Goal: Transaction & Acquisition: Register for event/course

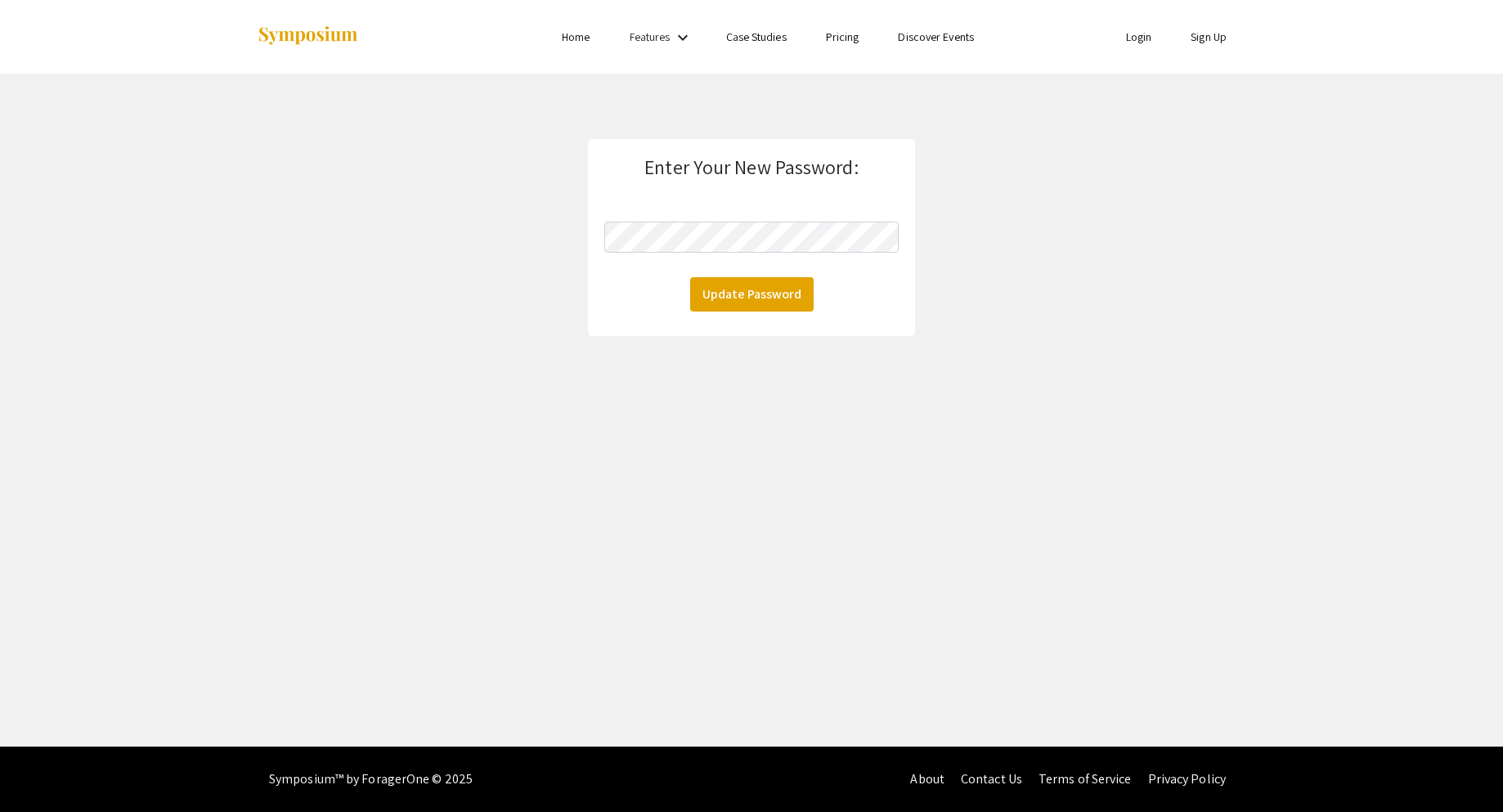
click at [1136, 33] on link "Login" at bounding box center [1138, 37] width 26 height 15
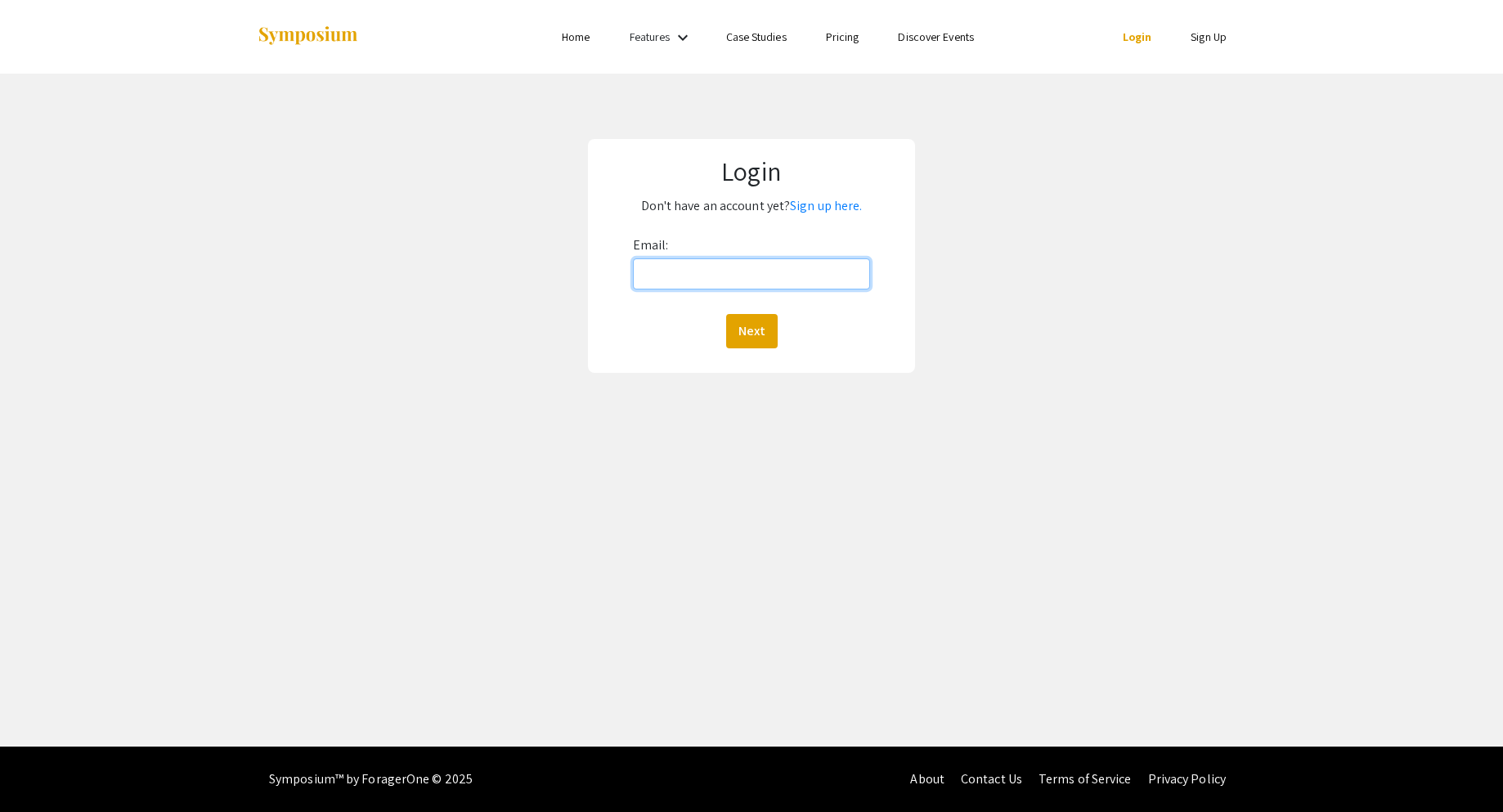
click at [677, 269] on input "Email:" at bounding box center [752, 274] width 238 height 31
type input "[EMAIL_ADDRESS][DOMAIN_NAME]"
click at [726, 314] on button "Next" at bounding box center [752, 332] width 51 height 35
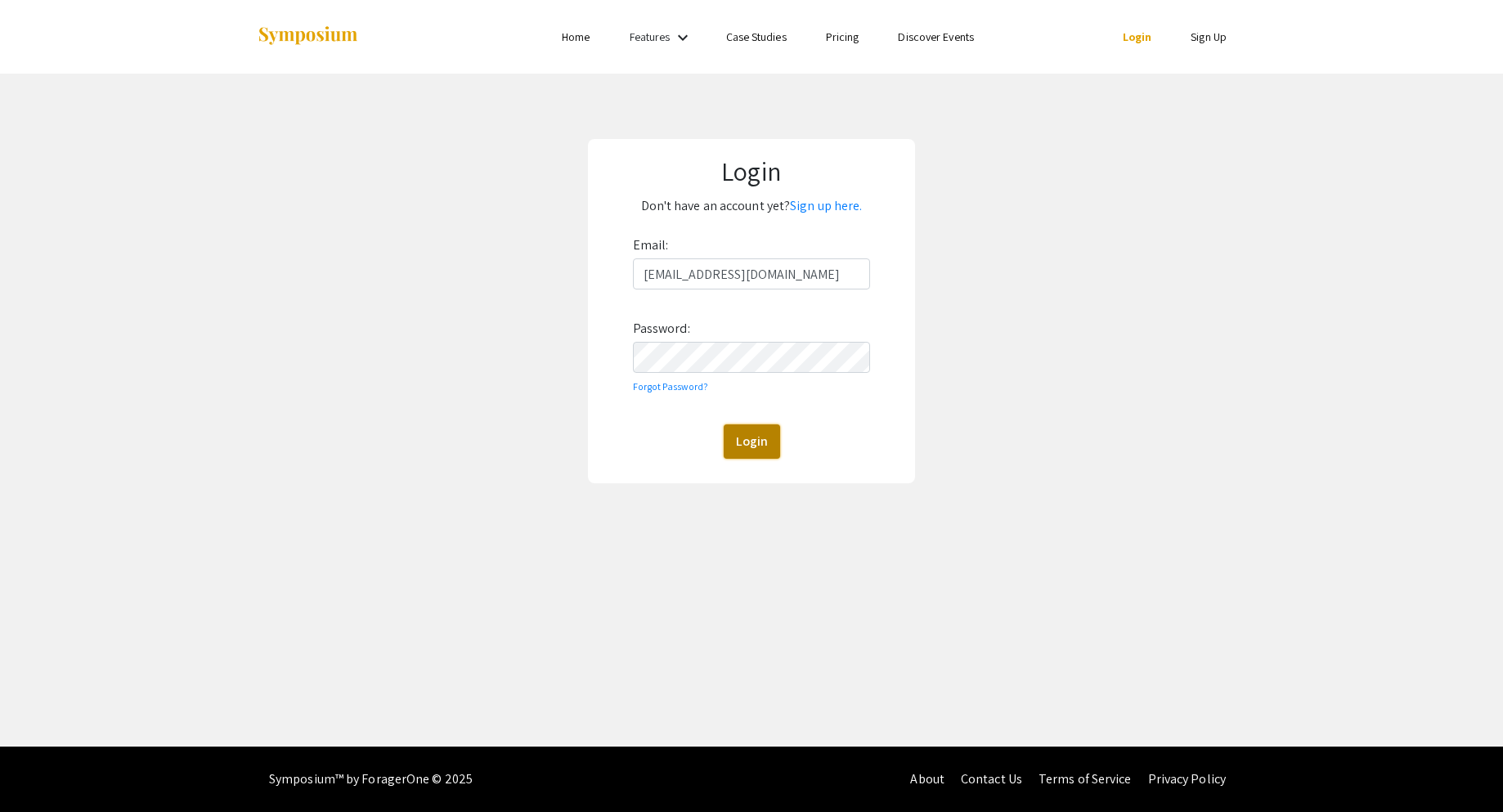
click at [737, 449] on button "Login" at bounding box center [752, 441] width 57 height 35
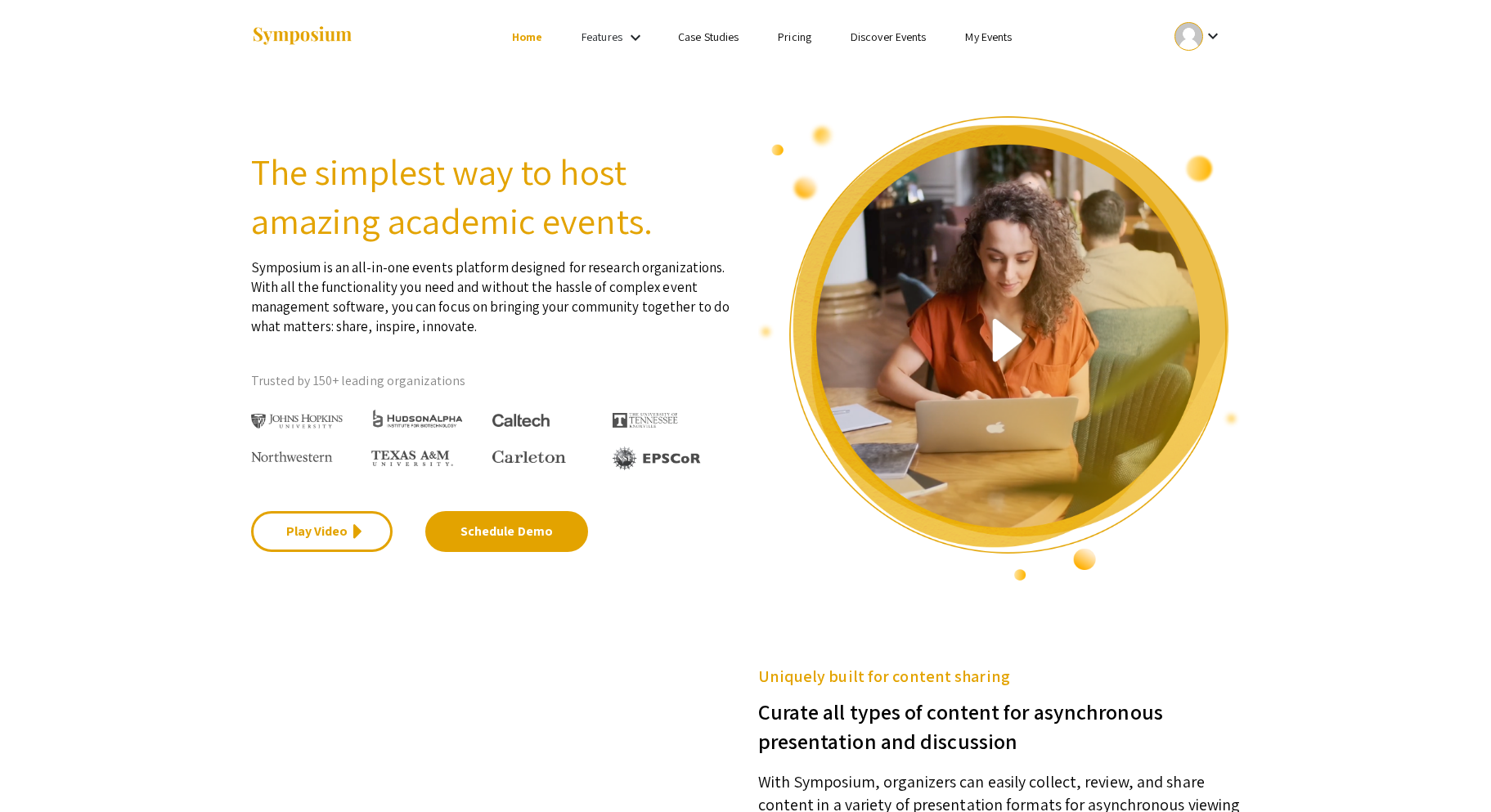
click at [894, 35] on link "Discover Events" at bounding box center [888, 37] width 76 height 15
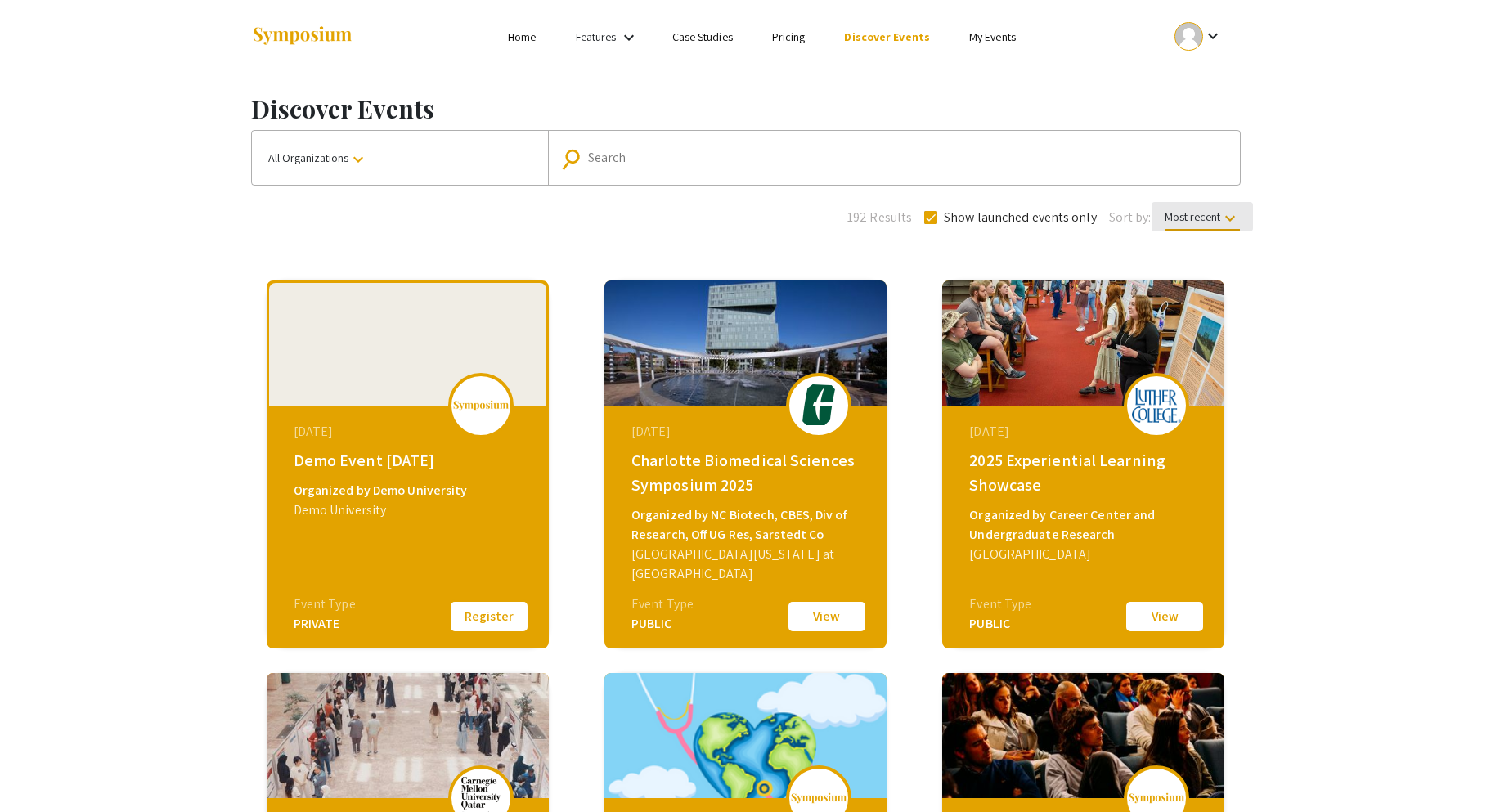
click at [1228, 217] on mat-icon "keyboard_arrow_down" at bounding box center [1229, 217] width 19 height 19
click at [1273, 244] on div at bounding box center [746, 406] width 1491 height 812
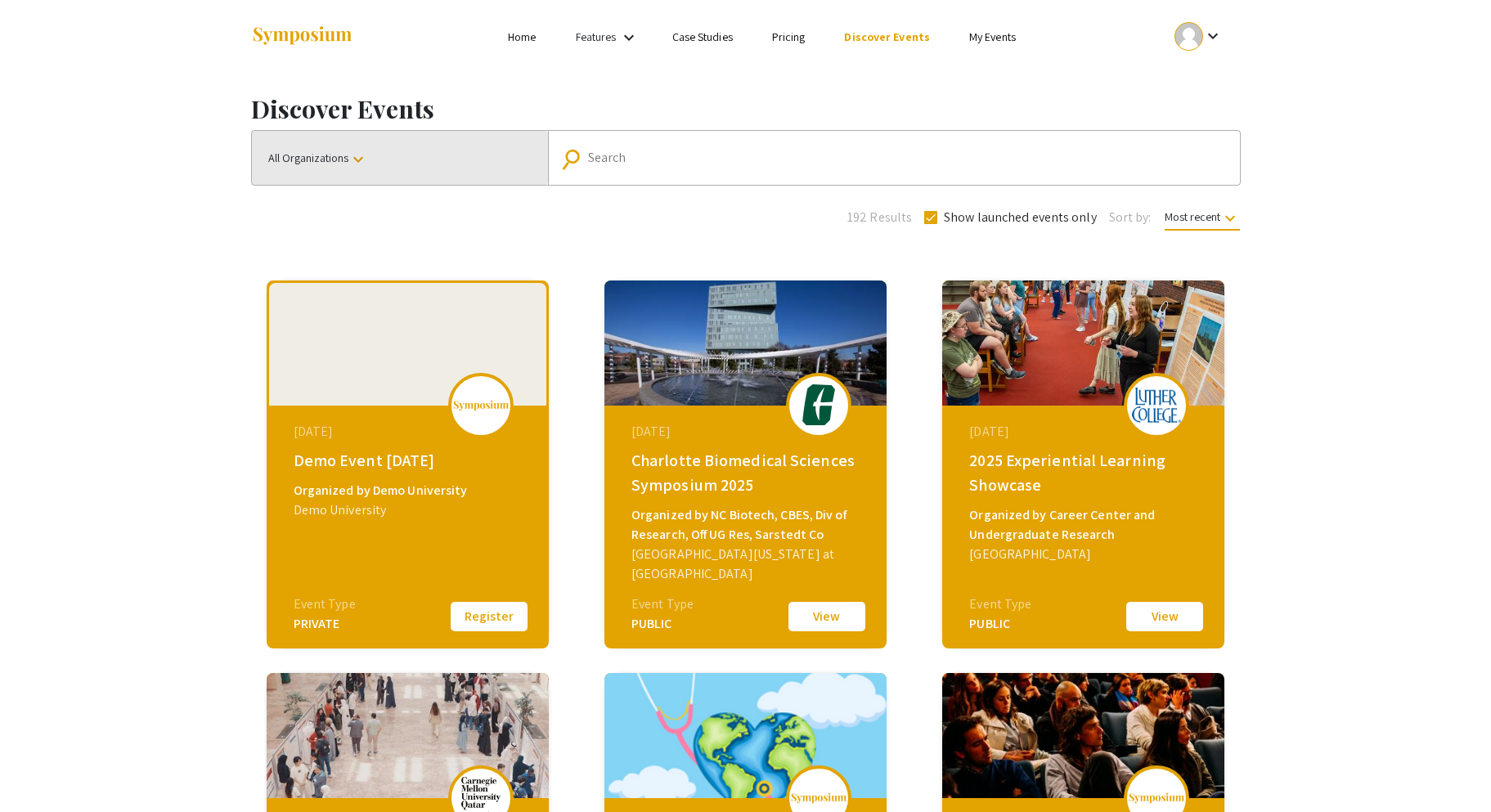
click at [401, 153] on button "All Organizations keyboard_arrow_down" at bounding box center [400, 157] width 296 height 54
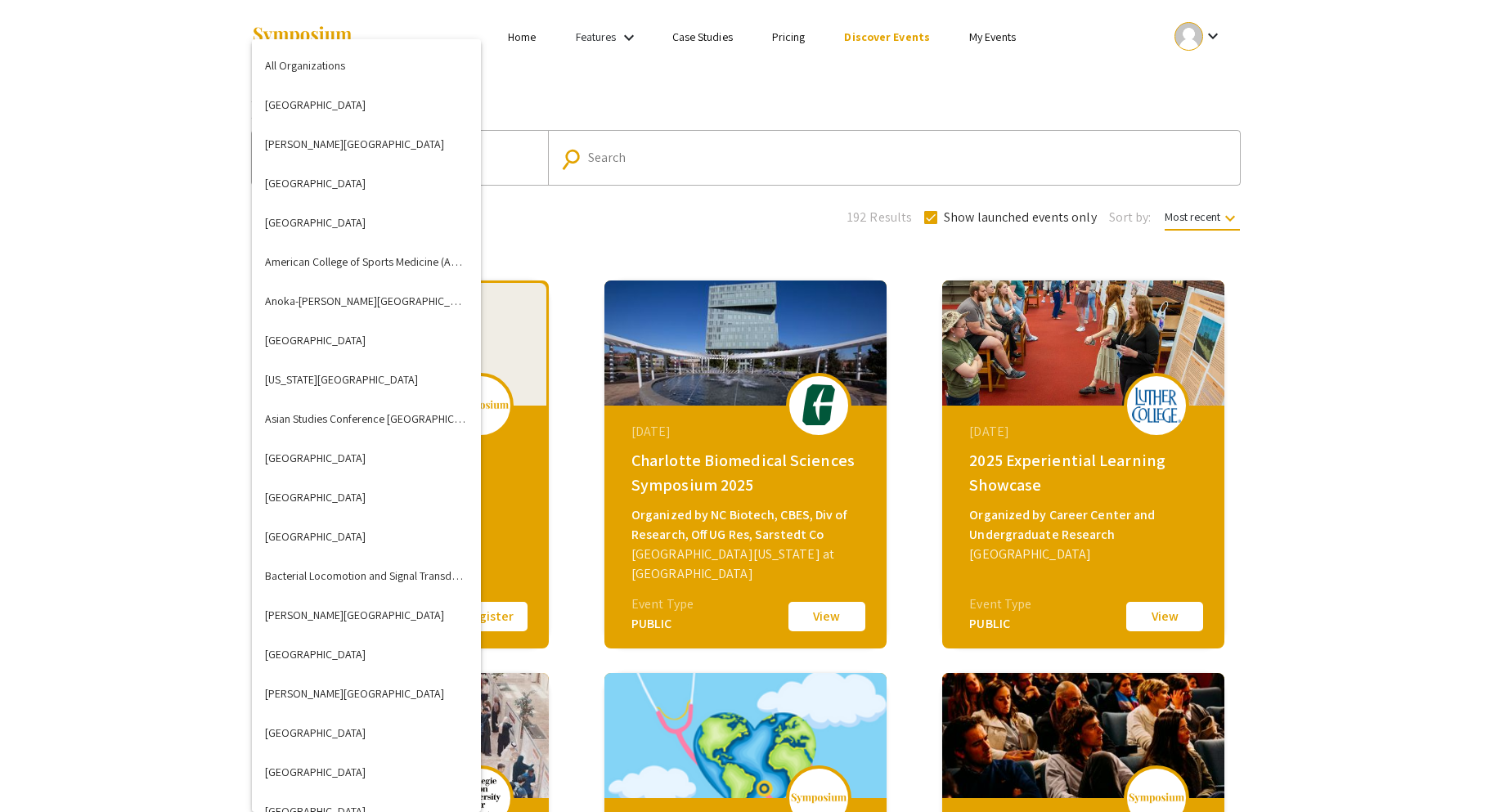
click at [124, 220] on div at bounding box center [746, 406] width 1491 height 812
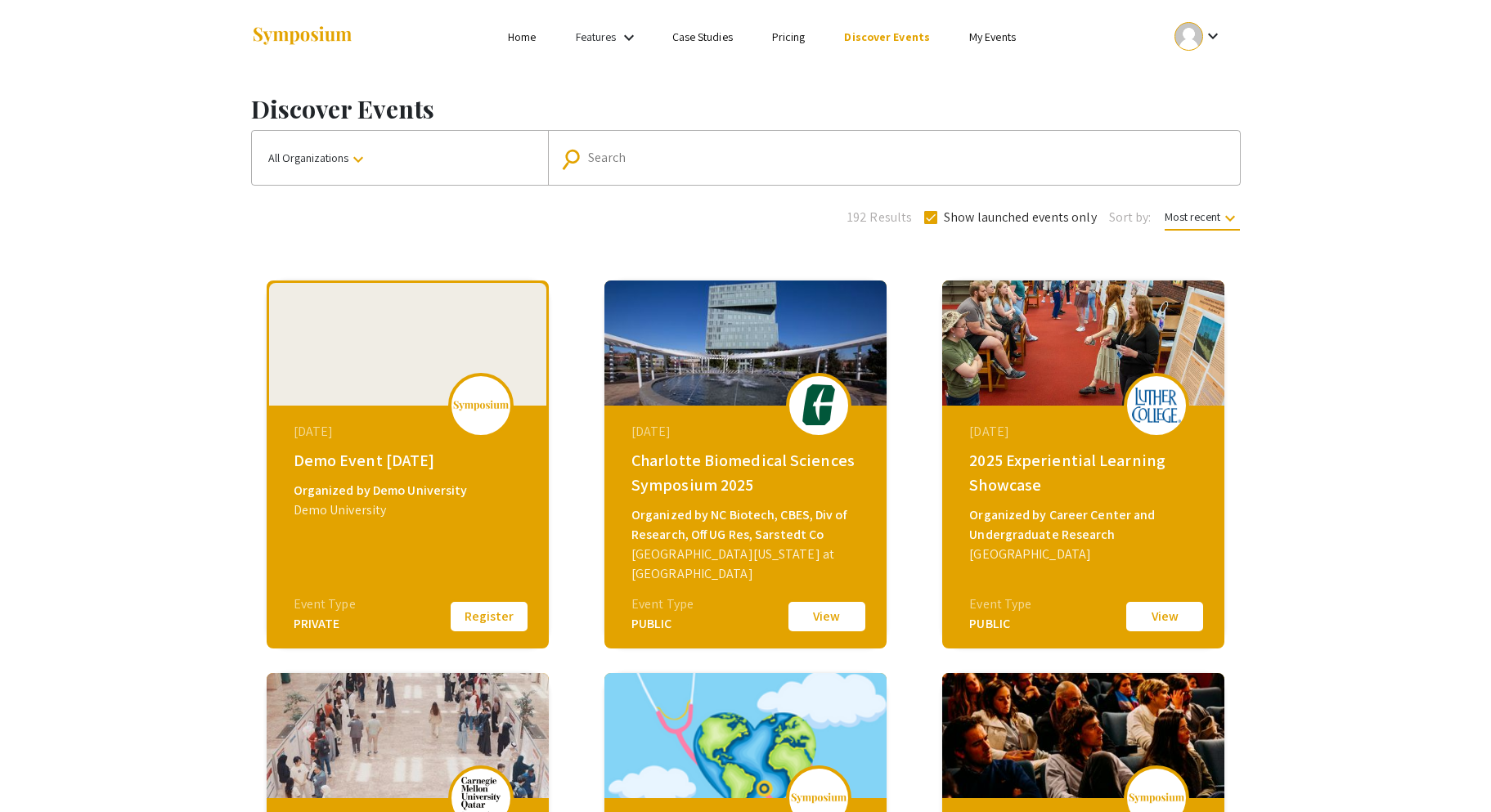
click at [612, 33] on link "Features" at bounding box center [596, 37] width 41 height 15
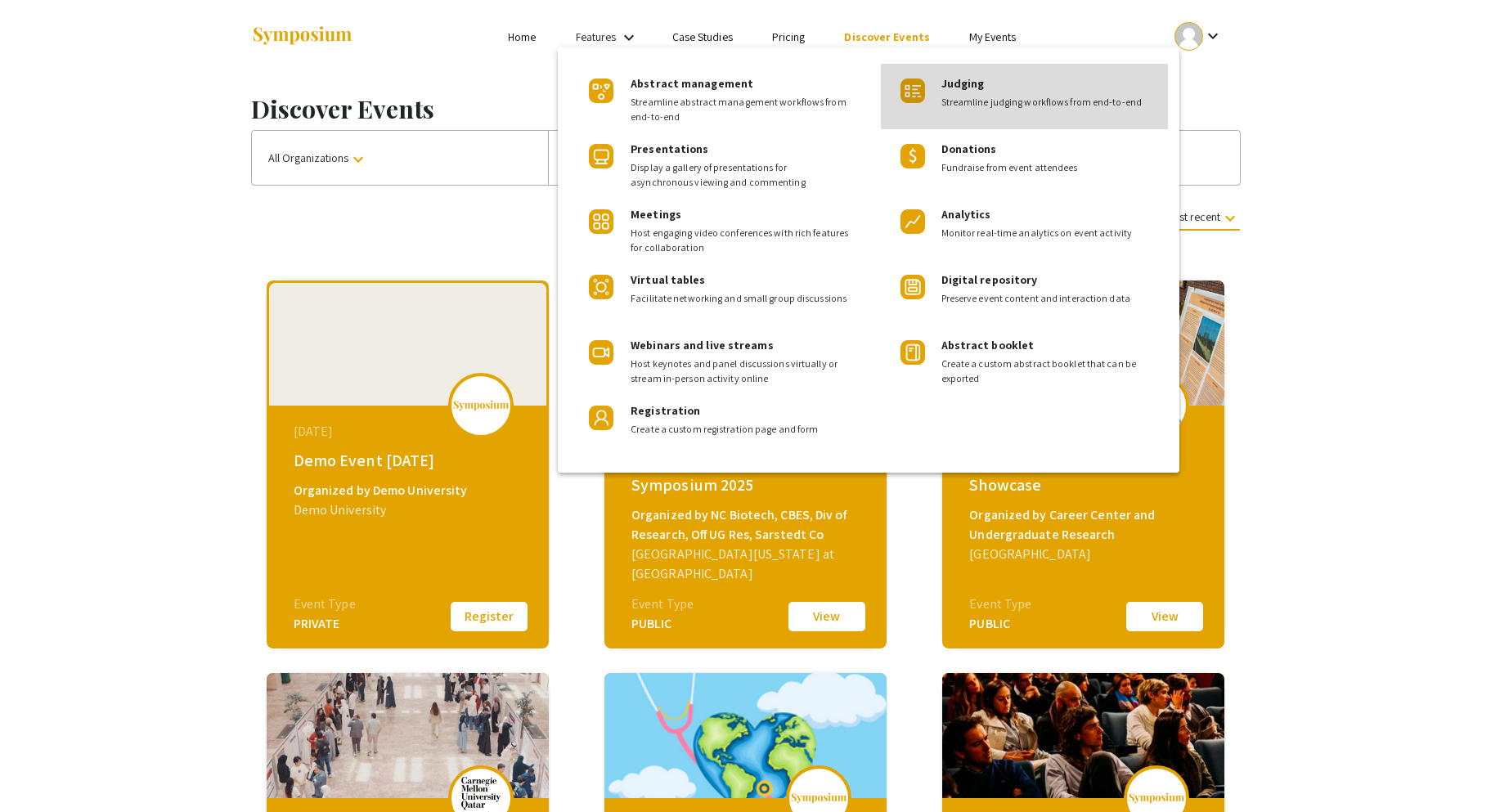
click at [1027, 96] on span "Streamline judging workflows from end-to-end" at bounding box center [1048, 102] width 214 height 15
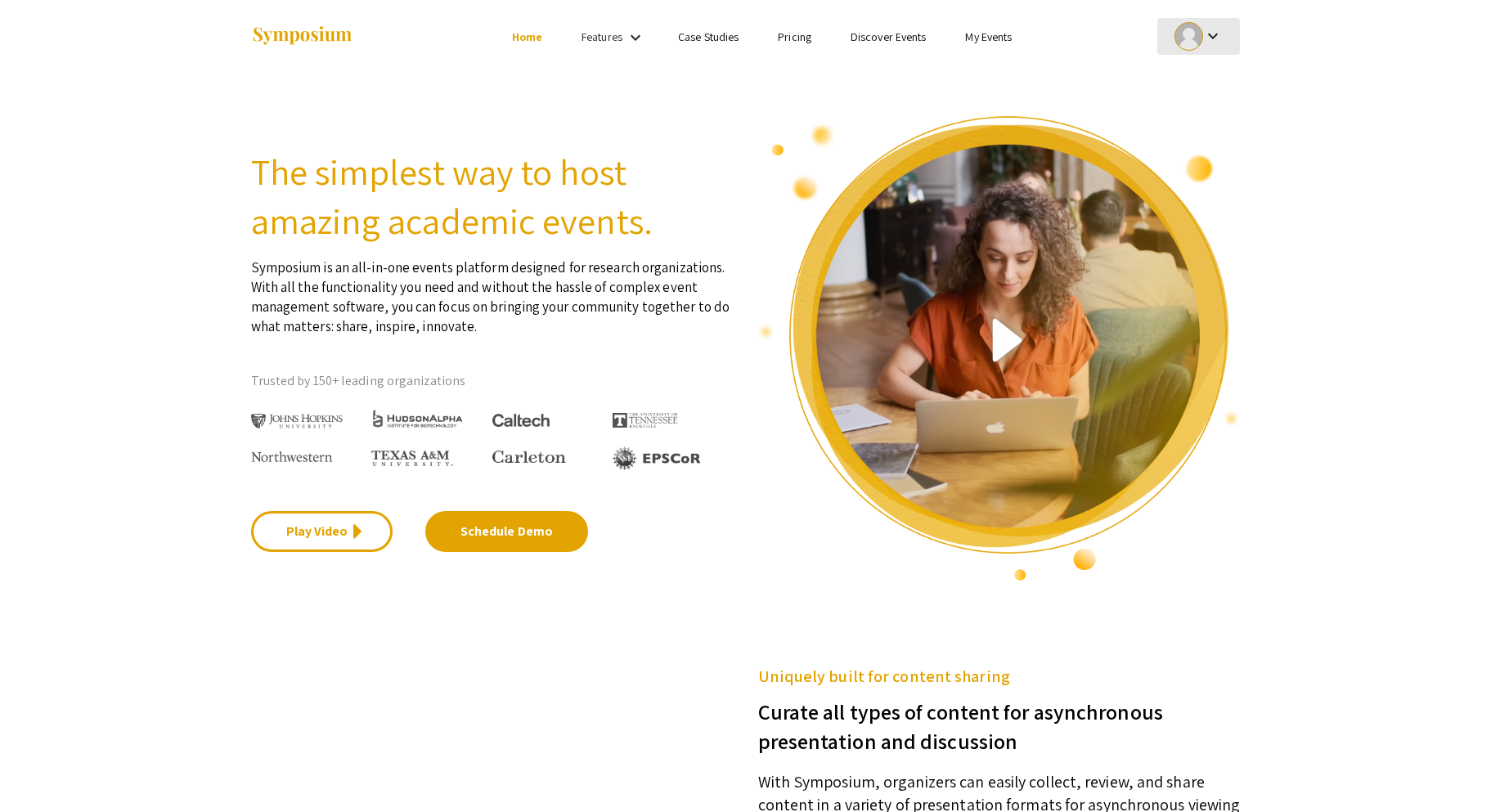
click at [1217, 41] on mat-icon "keyboard_arrow_down" at bounding box center [1212, 36] width 19 height 19
click at [1068, 65] on div at bounding box center [746, 406] width 1491 height 812
click at [975, 38] on link "My Events" at bounding box center [988, 37] width 47 height 15
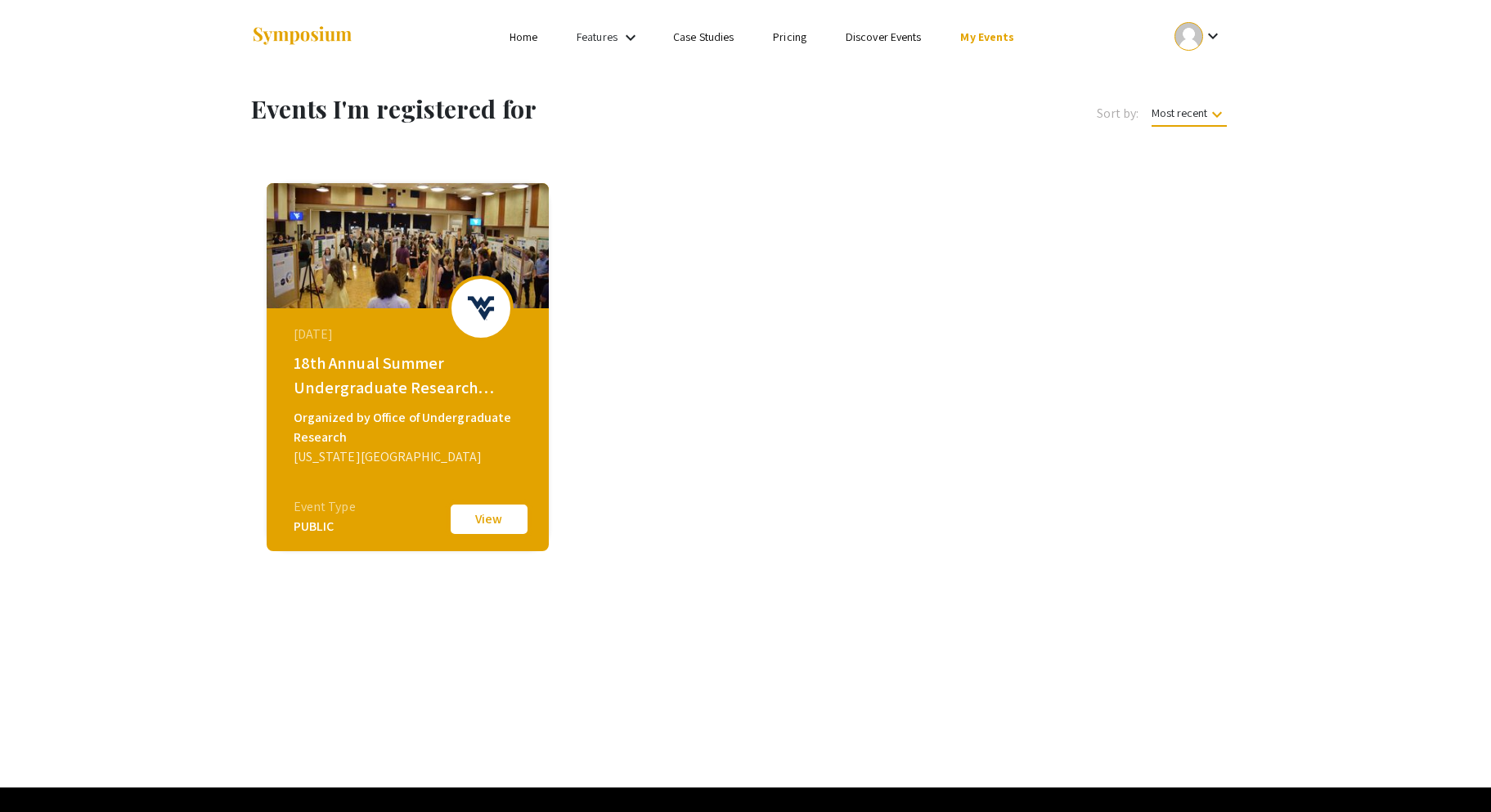
click at [498, 519] on button "View" at bounding box center [488, 520] width 81 height 35
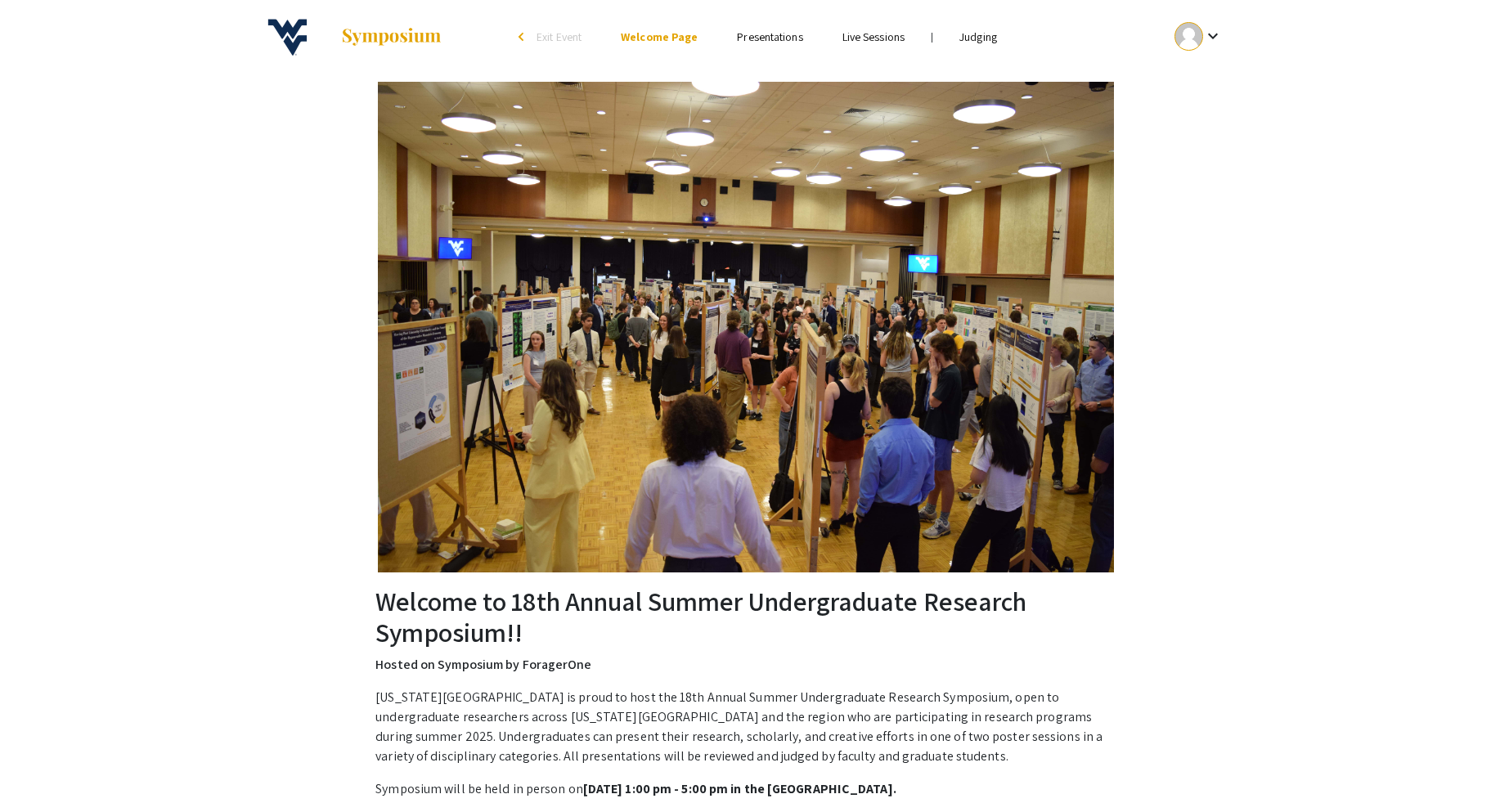
click at [774, 314] on img at bounding box center [745, 326] width 735 height 490
click at [522, 33] on div "arrow_back_ios" at bounding box center [523, 37] width 10 height 10
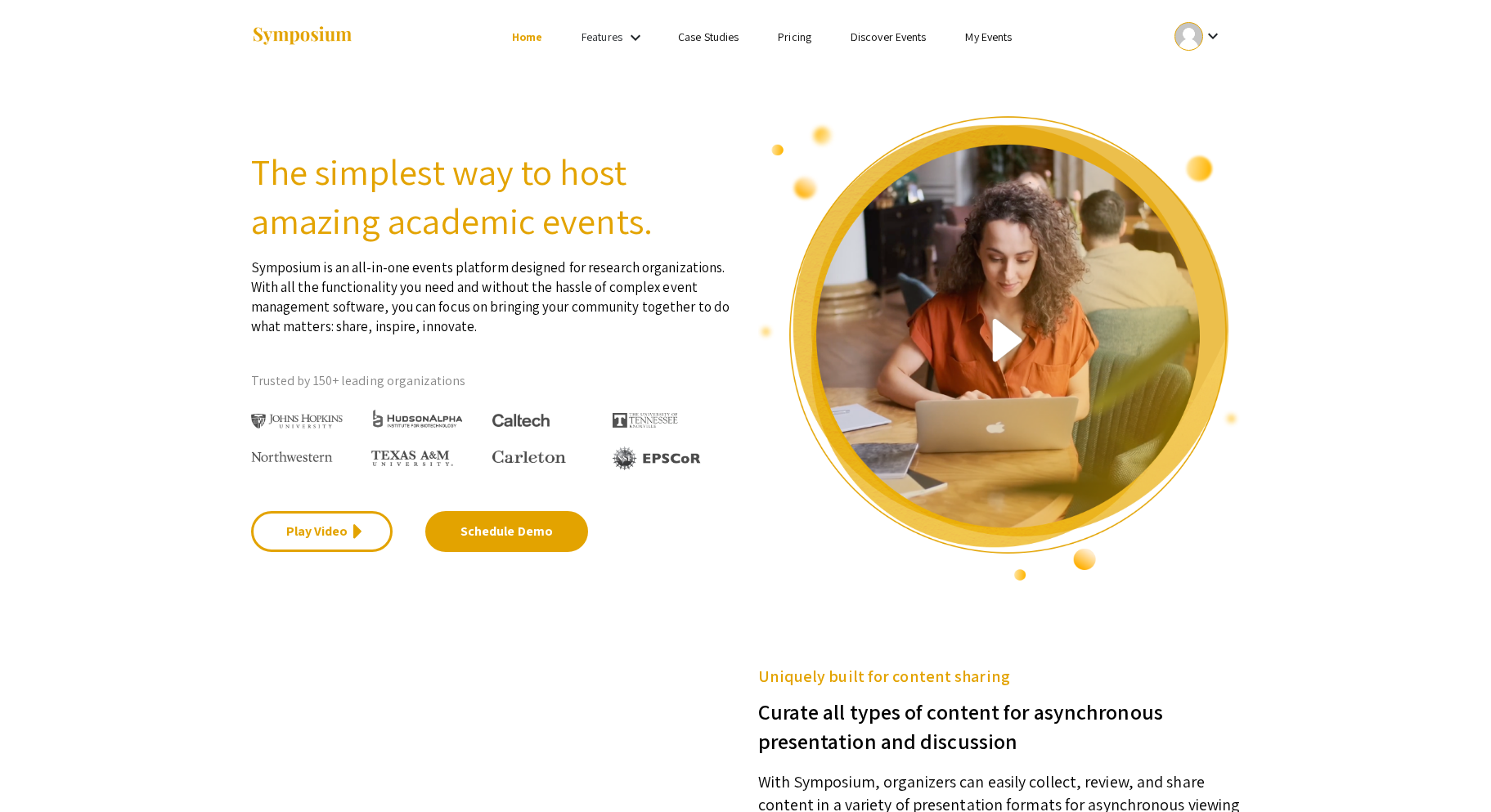
click at [904, 39] on link "Discover Events" at bounding box center [888, 37] width 76 height 15
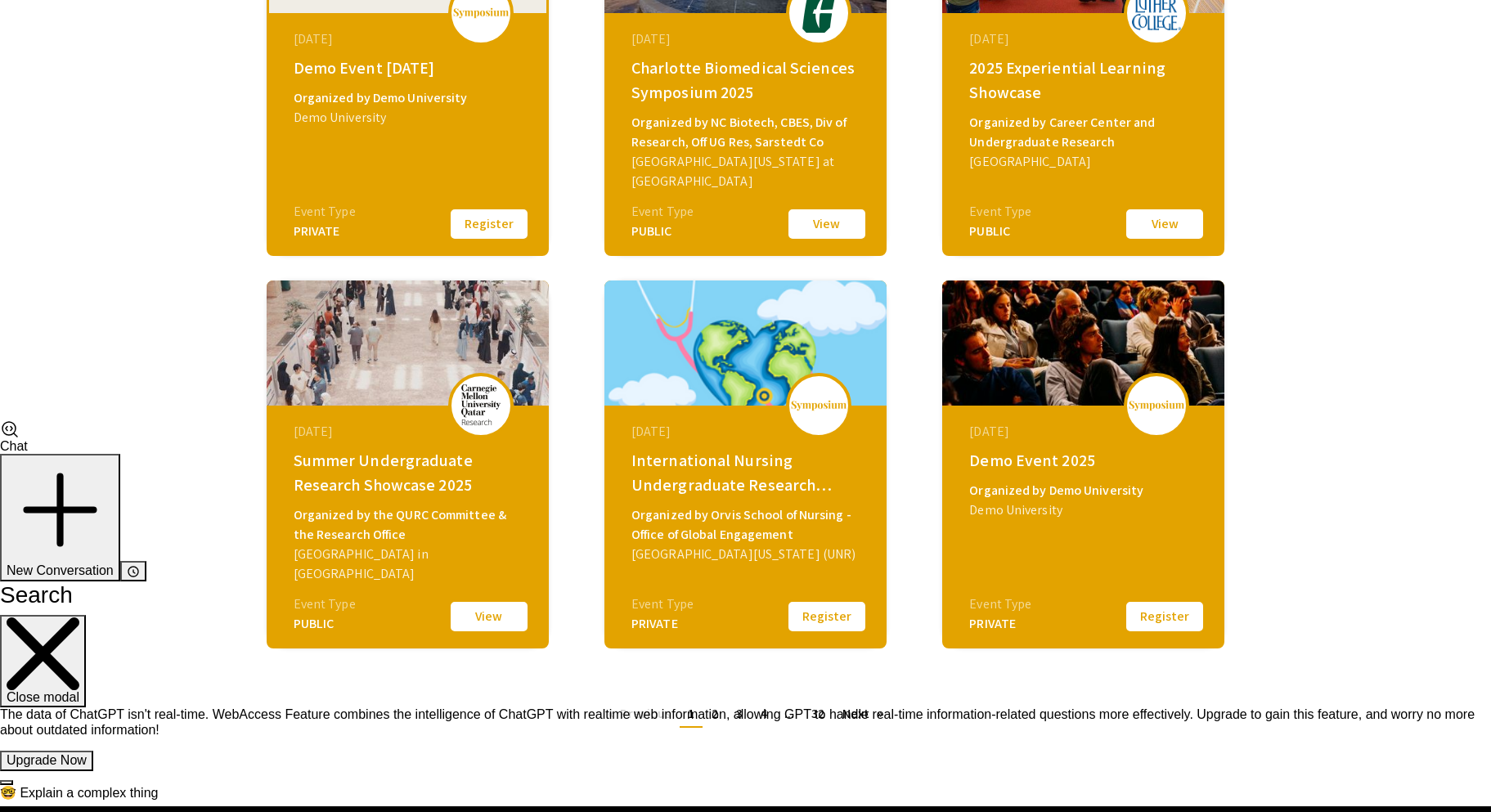
scroll to position [452, 0]
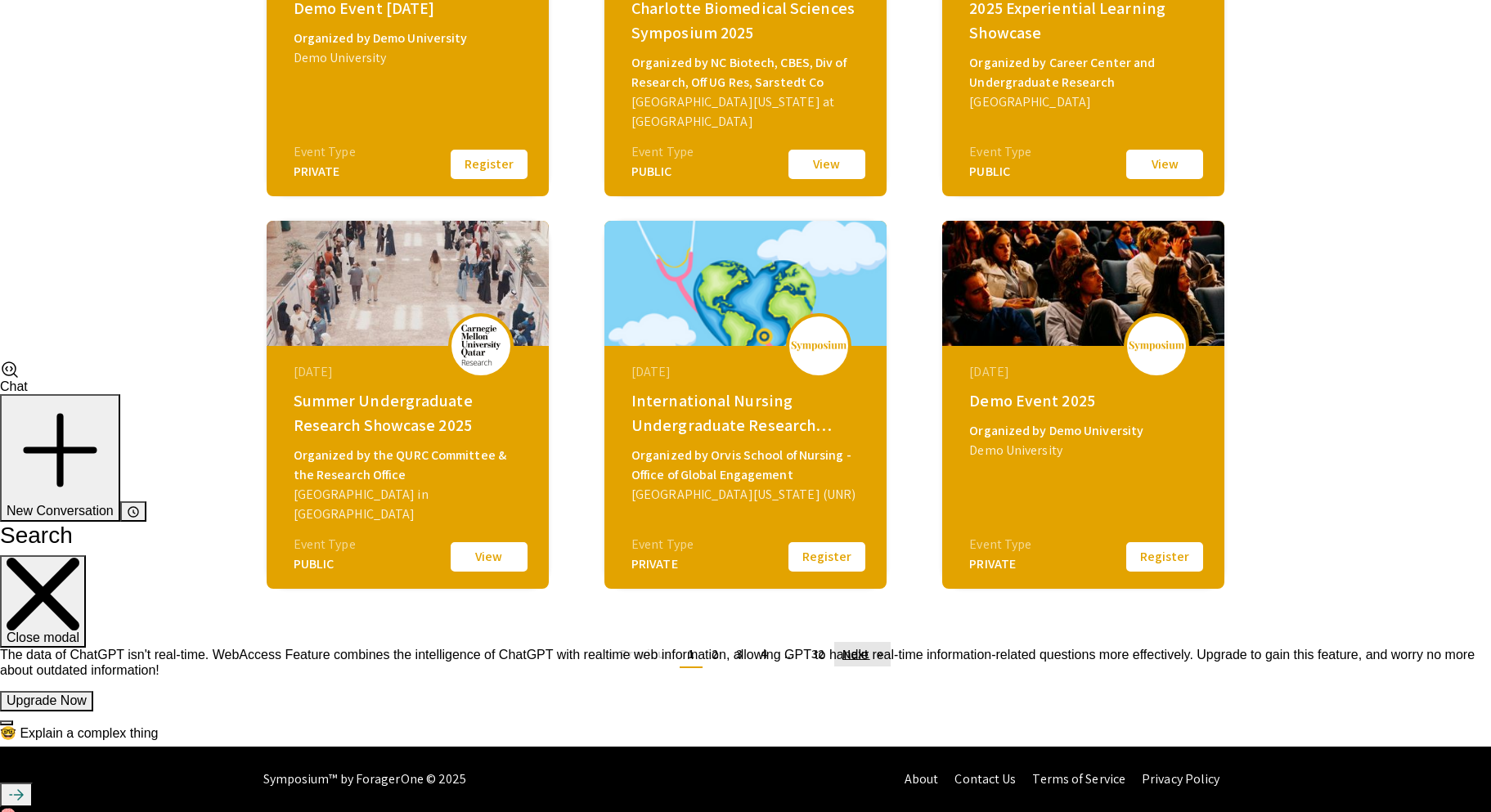
click at [854, 658] on link "Next page" at bounding box center [862, 654] width 57 height 25
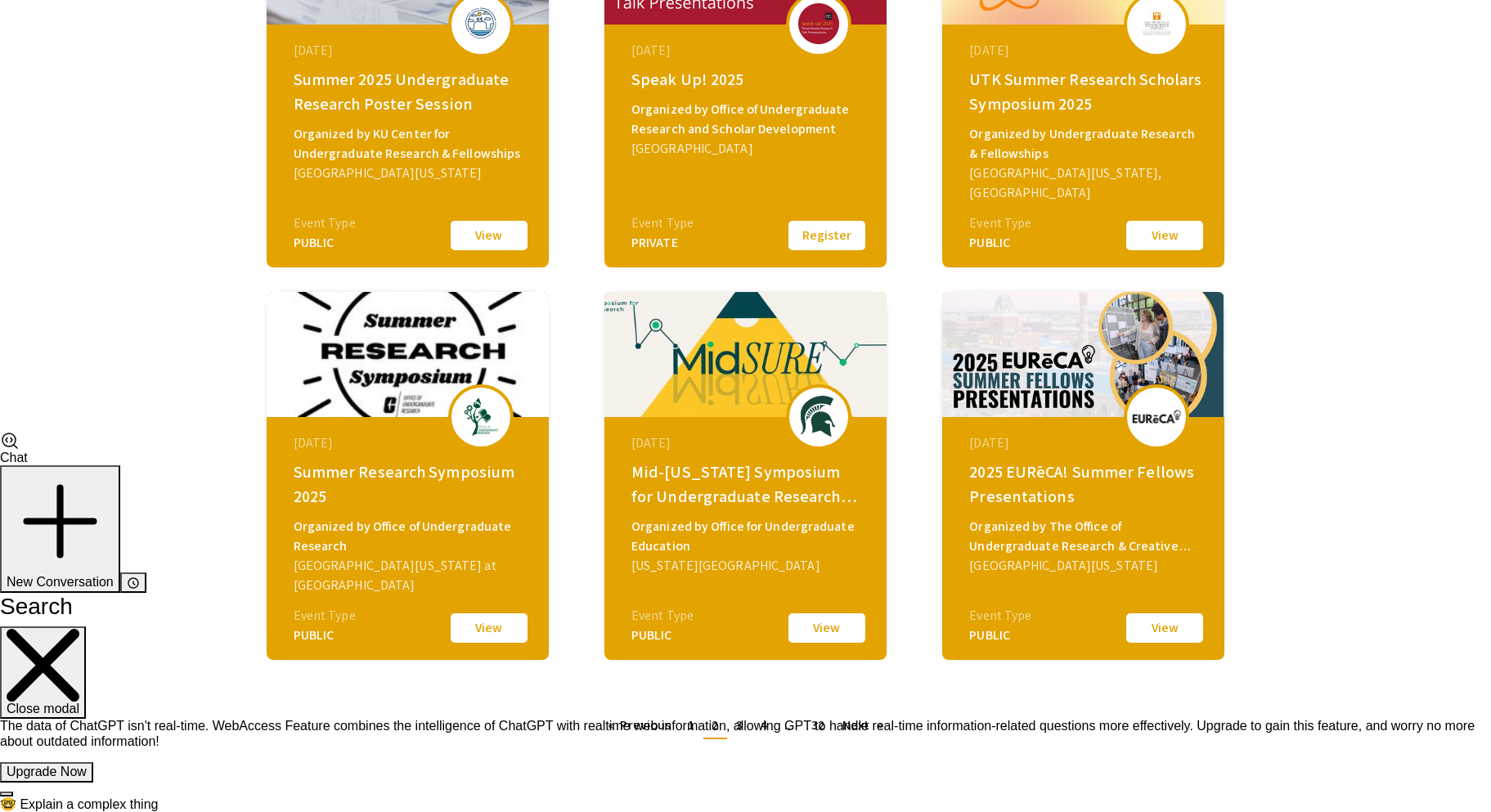
scroll to position [393, 0]
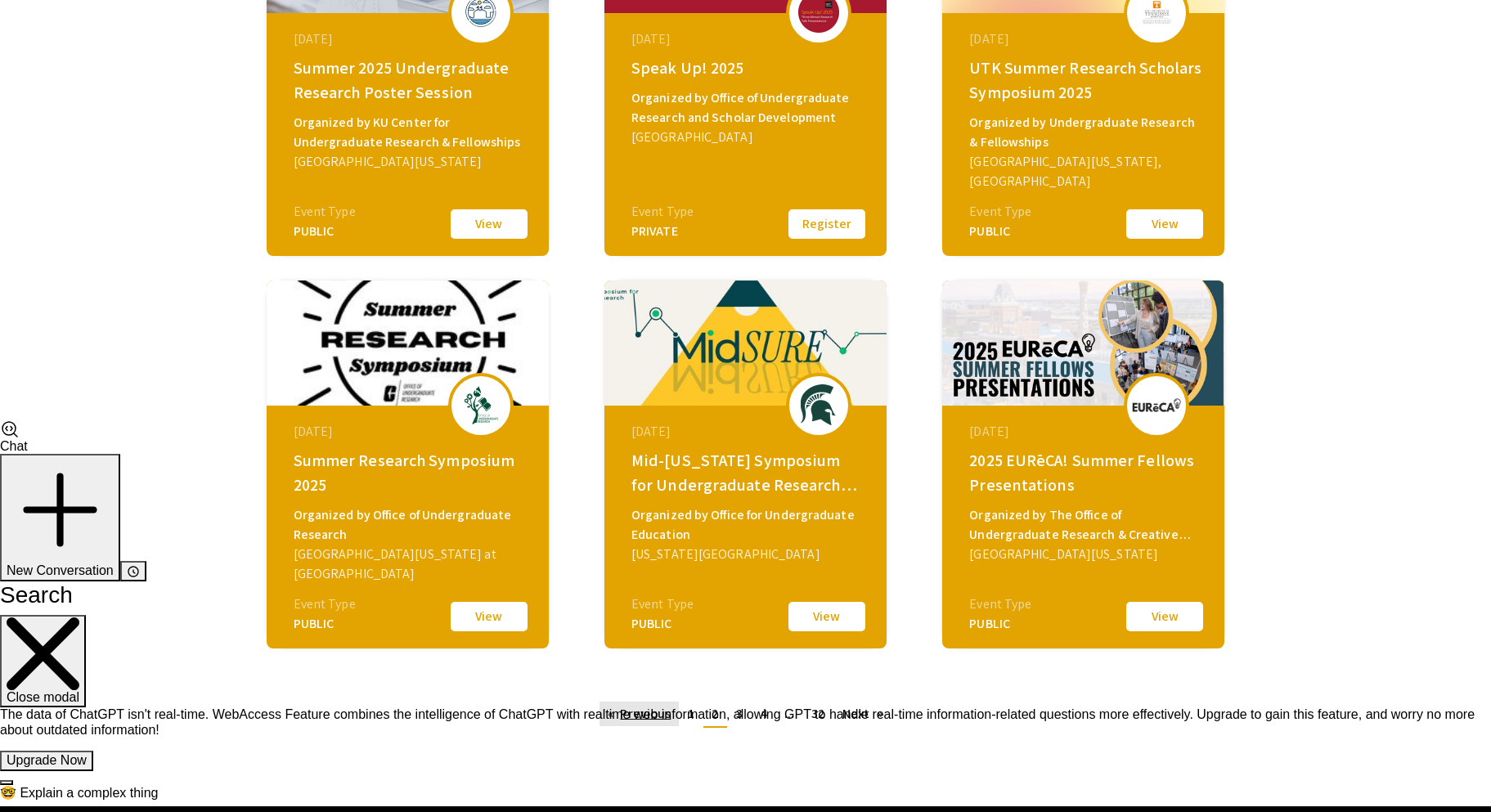
click at [653, 711] on link "Previous page" at bounding box center [639, 713] width 79 height 25
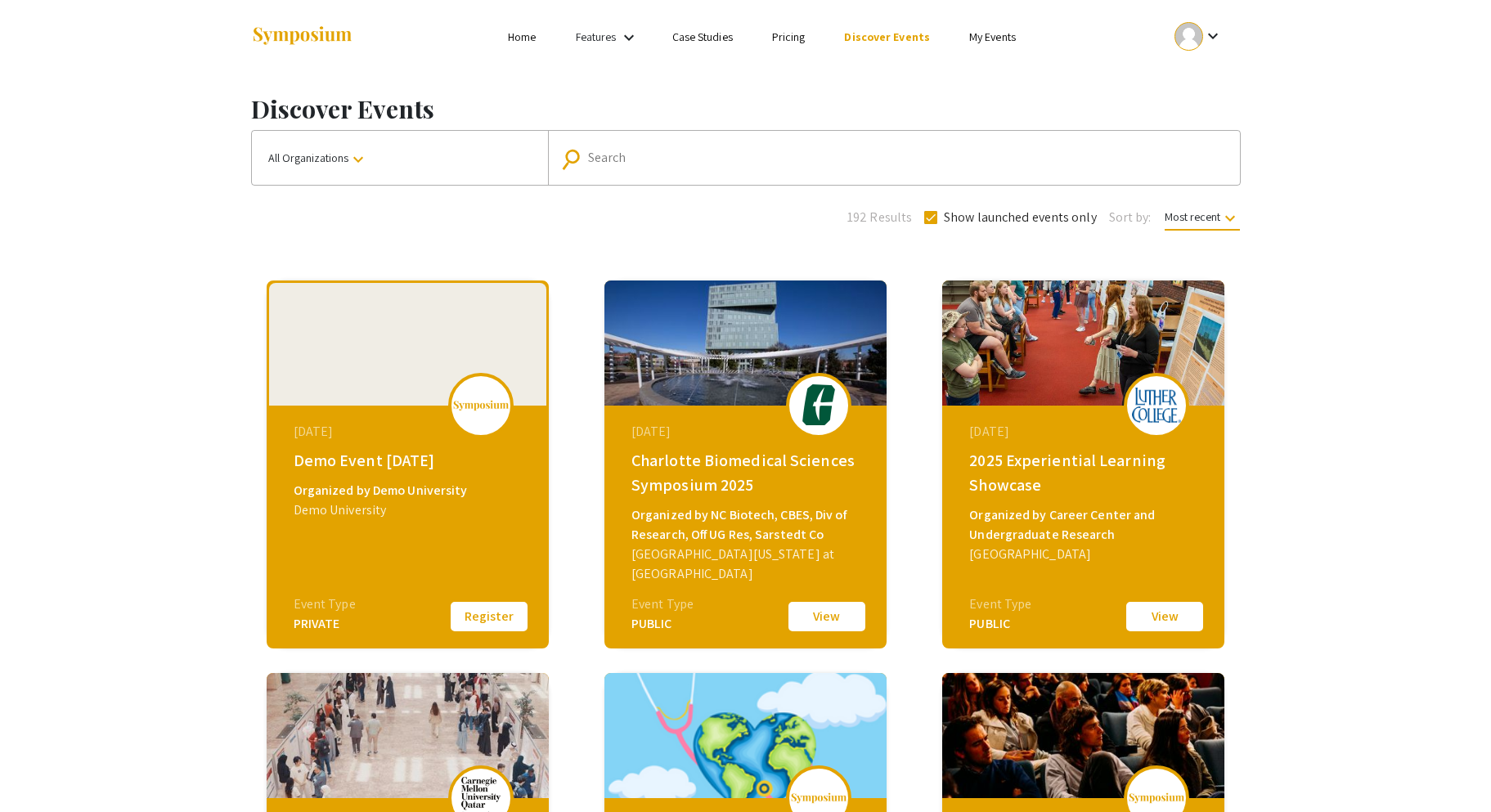
click at [780, 37] on link "Pricing" at bounding box center [788, 37] width 34 height 15
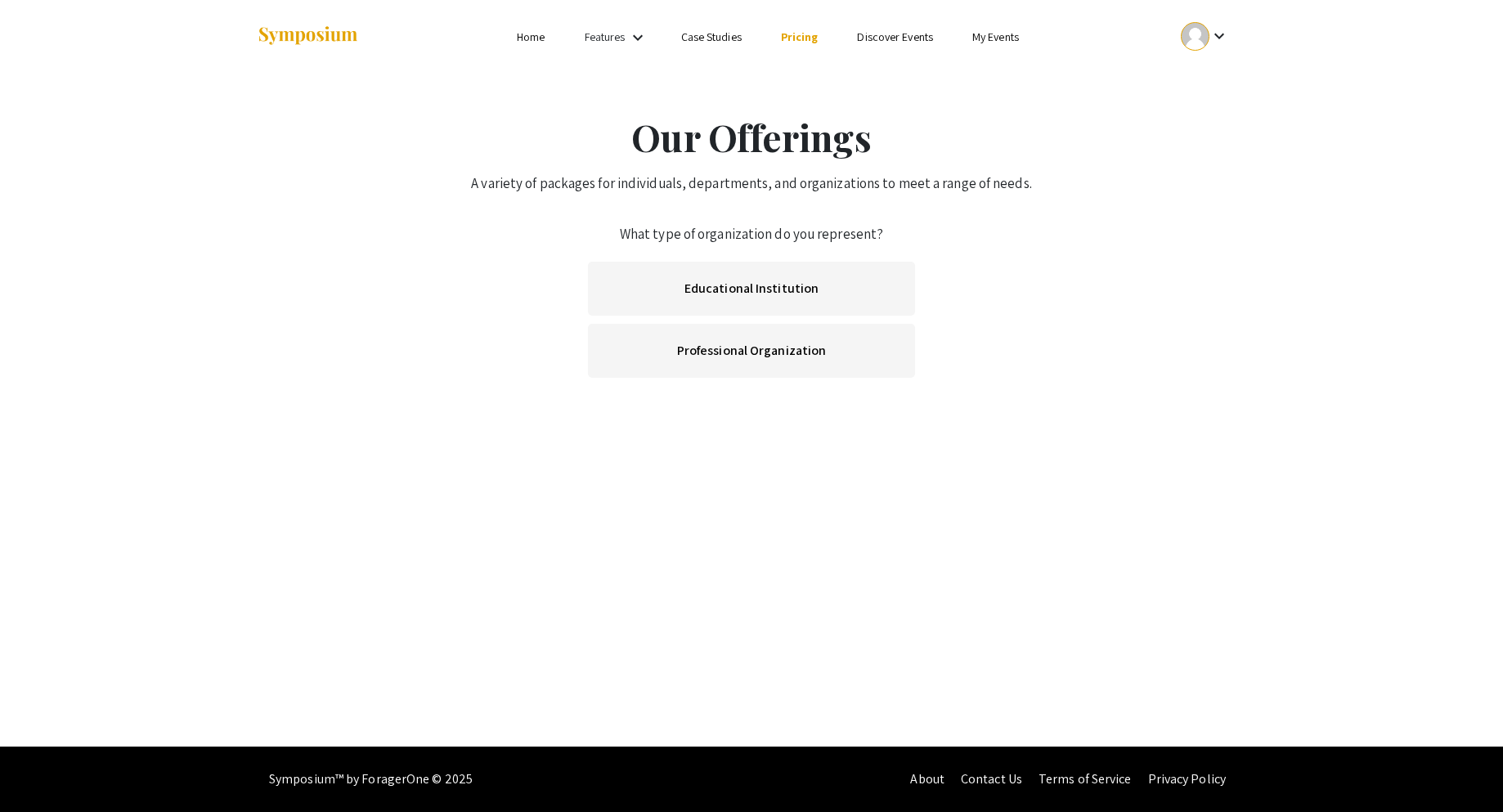
click at [713, 37] on link "Case Studies" at bounding box center [712, 37] width 60 height 15
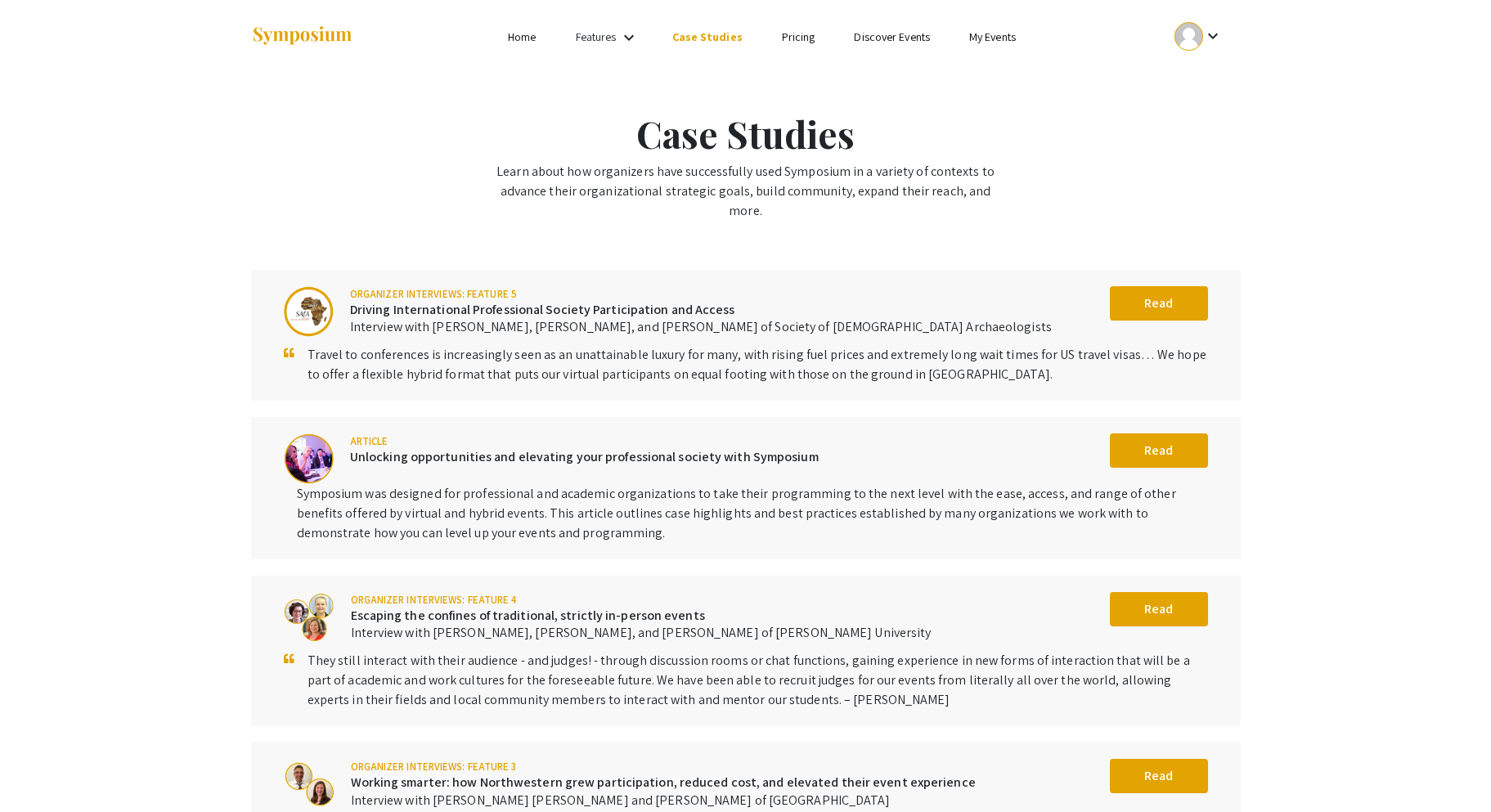
click at [592, 37] on link "Features" at bounding box center [596, 37] width 41 height 15
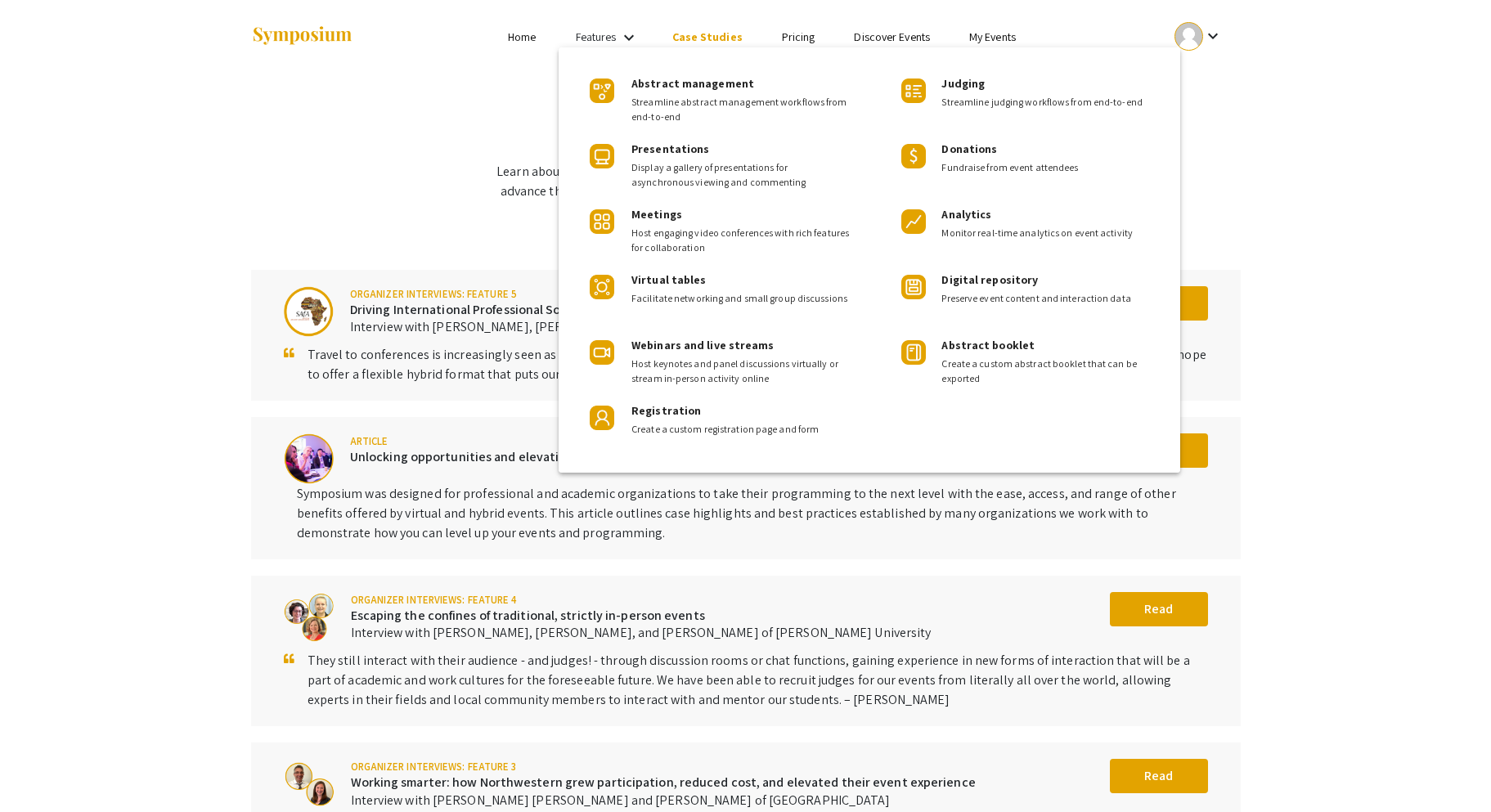
click at [517, 37] on div at bounding box center [746, 406] width 1491 height 812
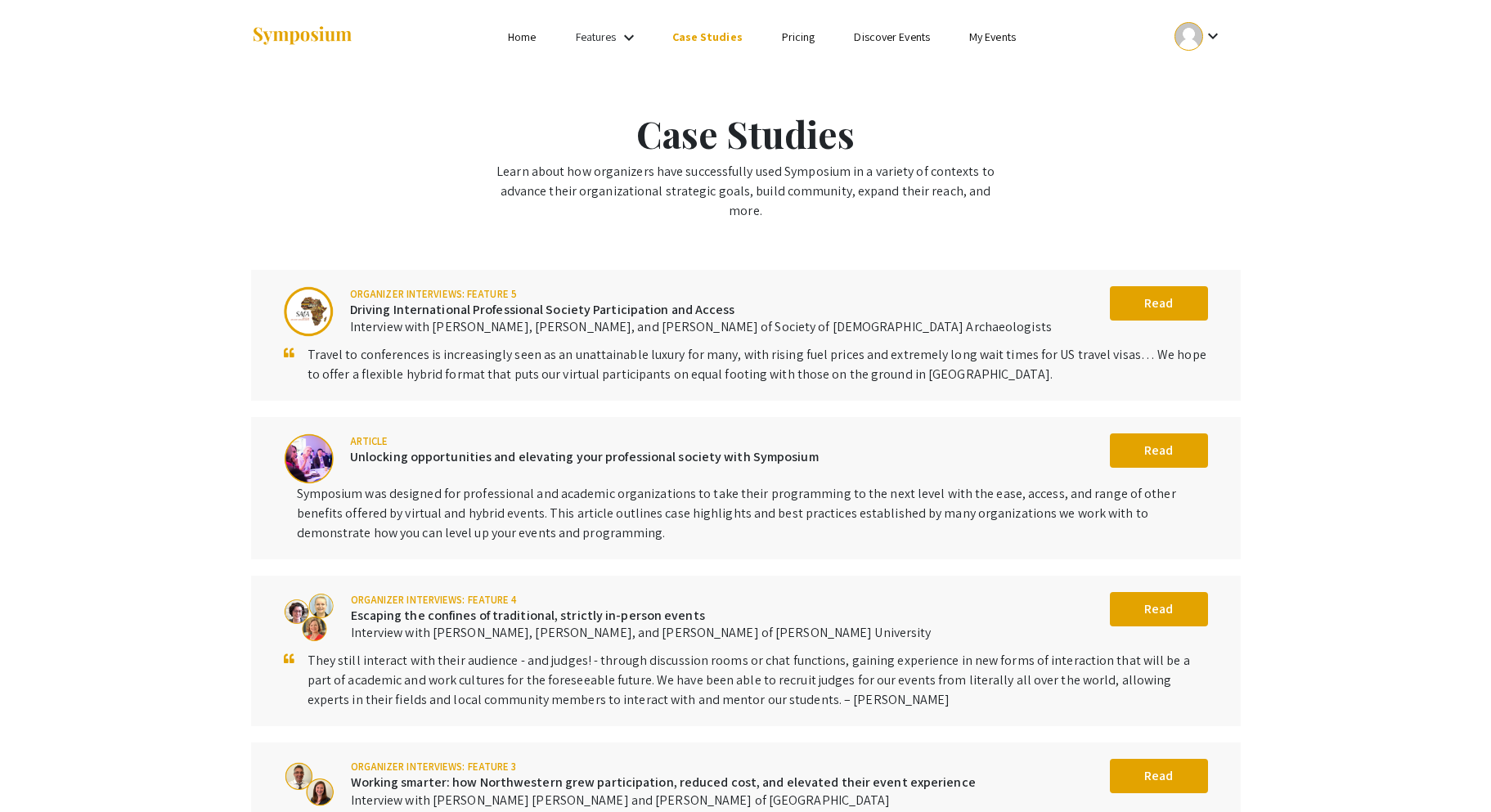
click at [517, 37] on link "Home" at bounding box center [522, 37] width 27 height 15
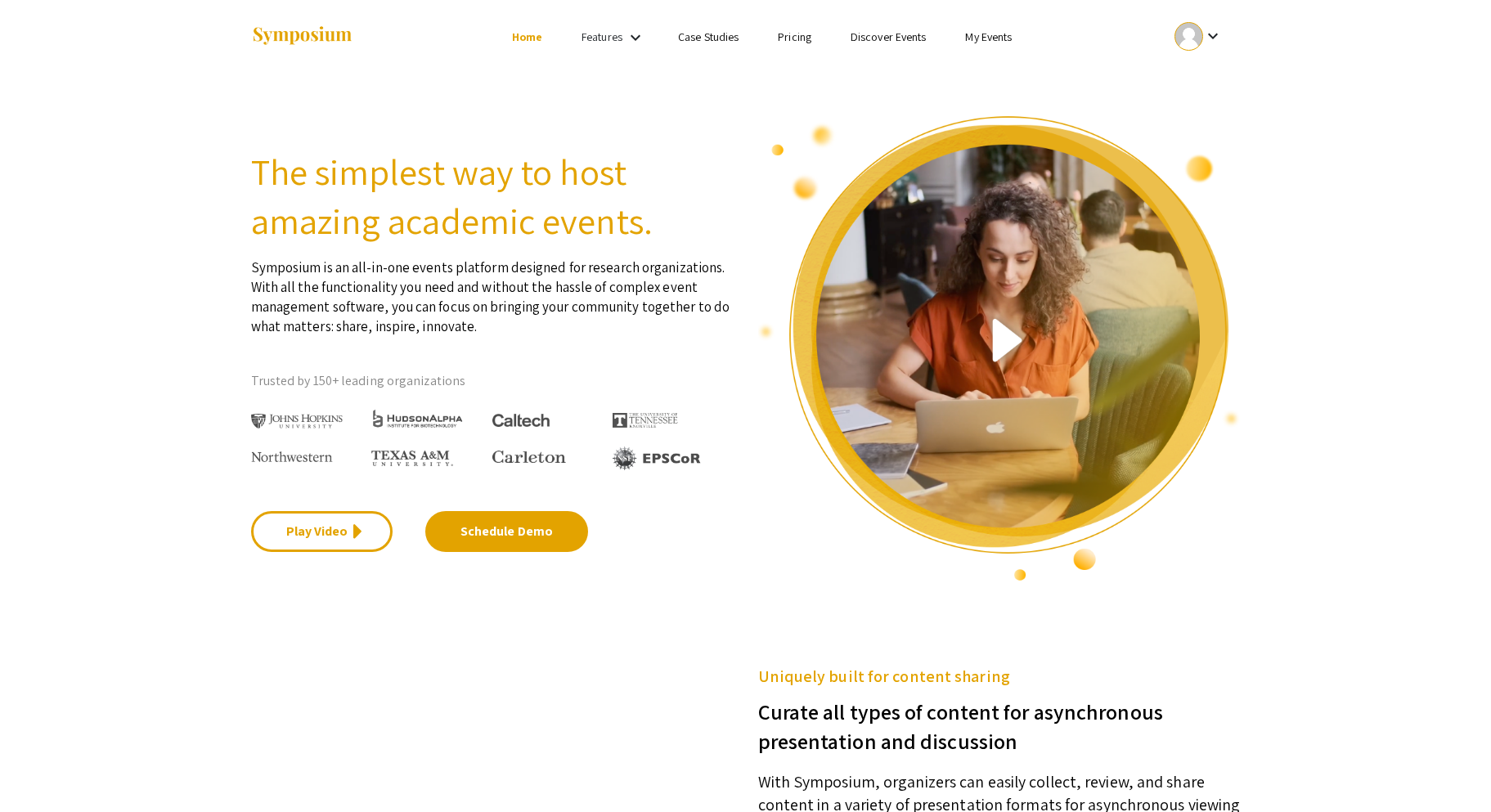
click at [872, 35] on link "Discover Events" at bounding box center [888, 37] width 76 height 15
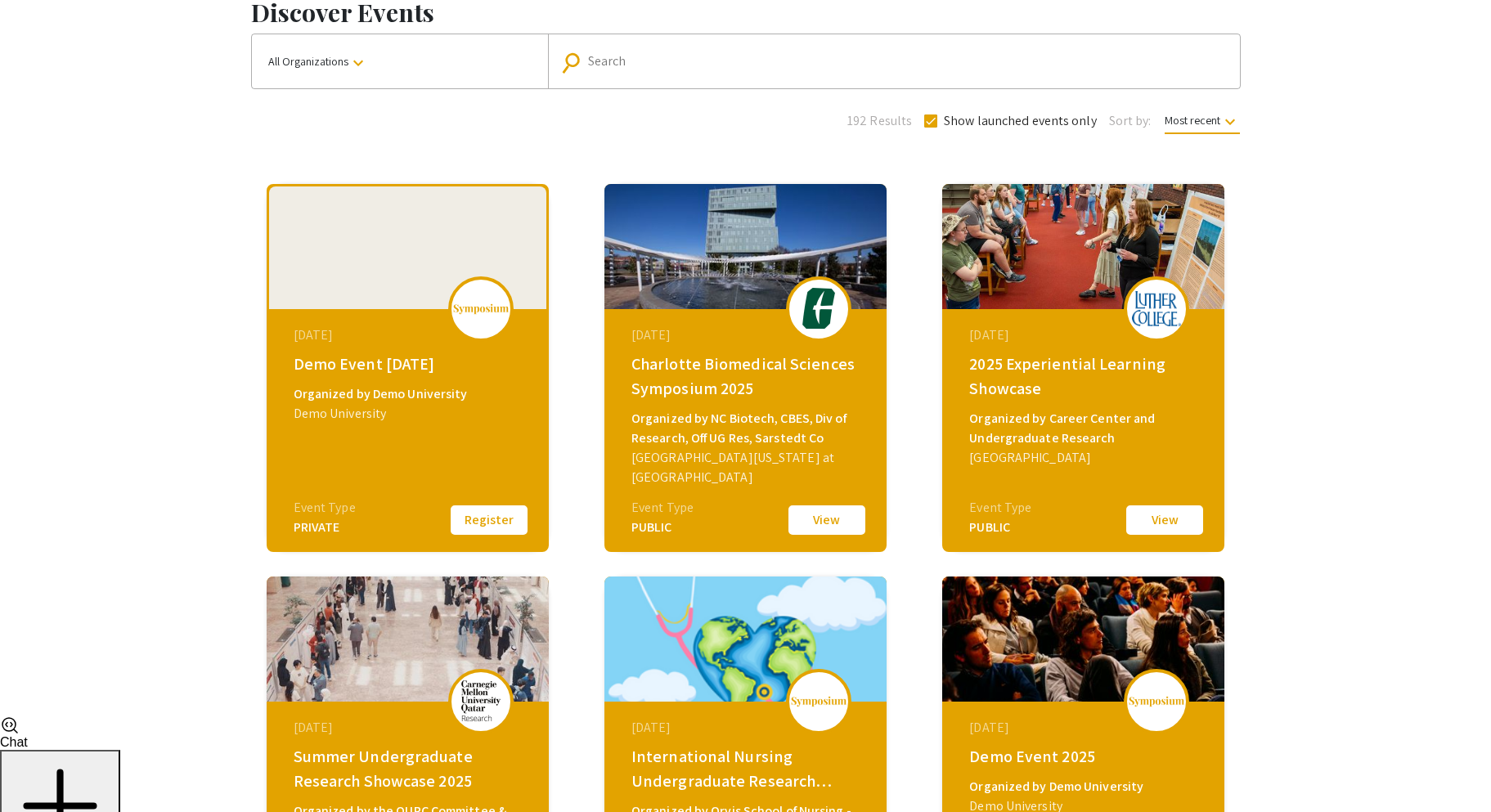
scroll to position [98, 0]
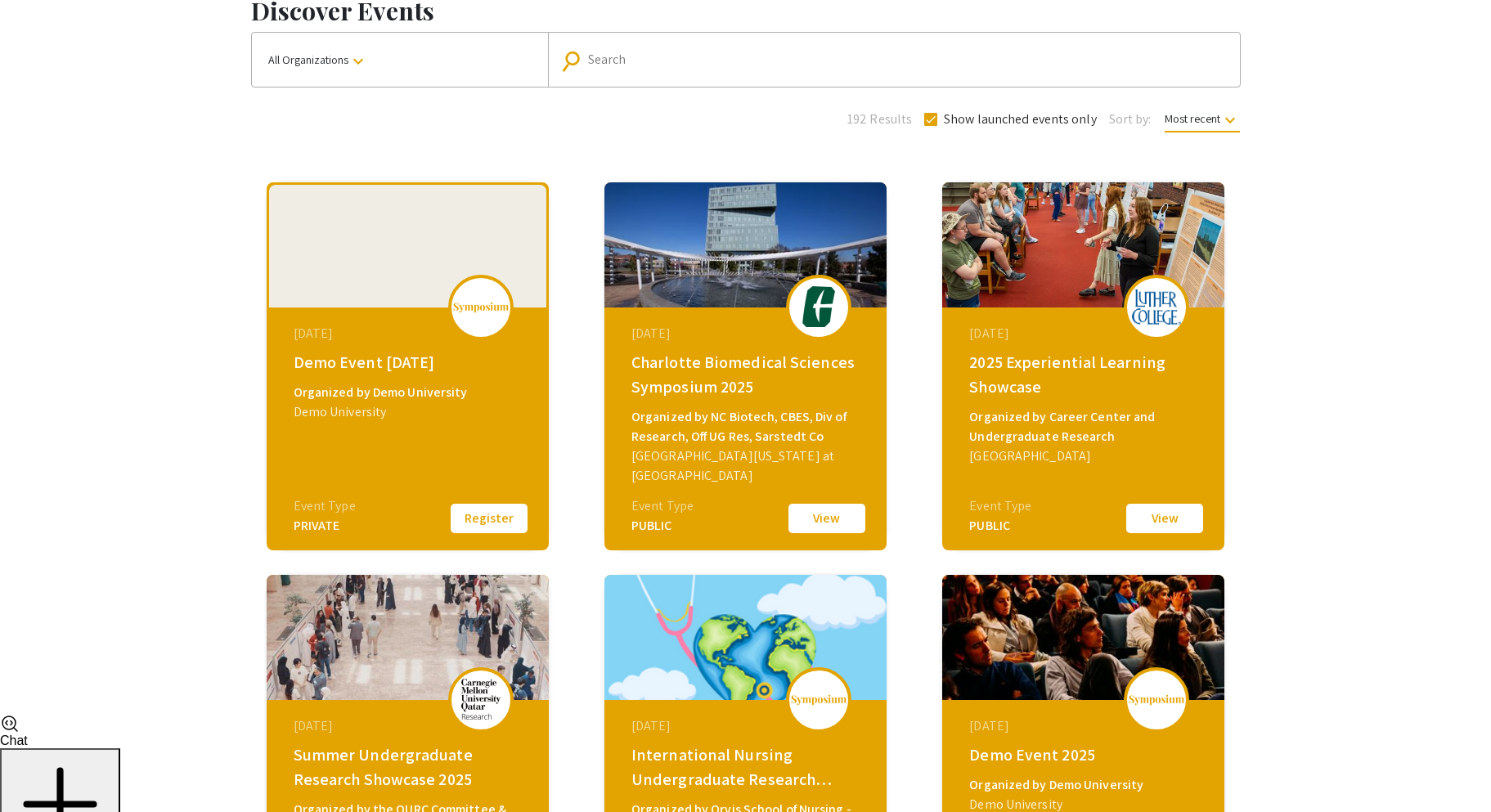
click at [485, 301] on img at bounding box center [481, 307] width 58 height 12
click at [496, 518] on button "Register" at bounding box center [488, 519] width 81 height 35
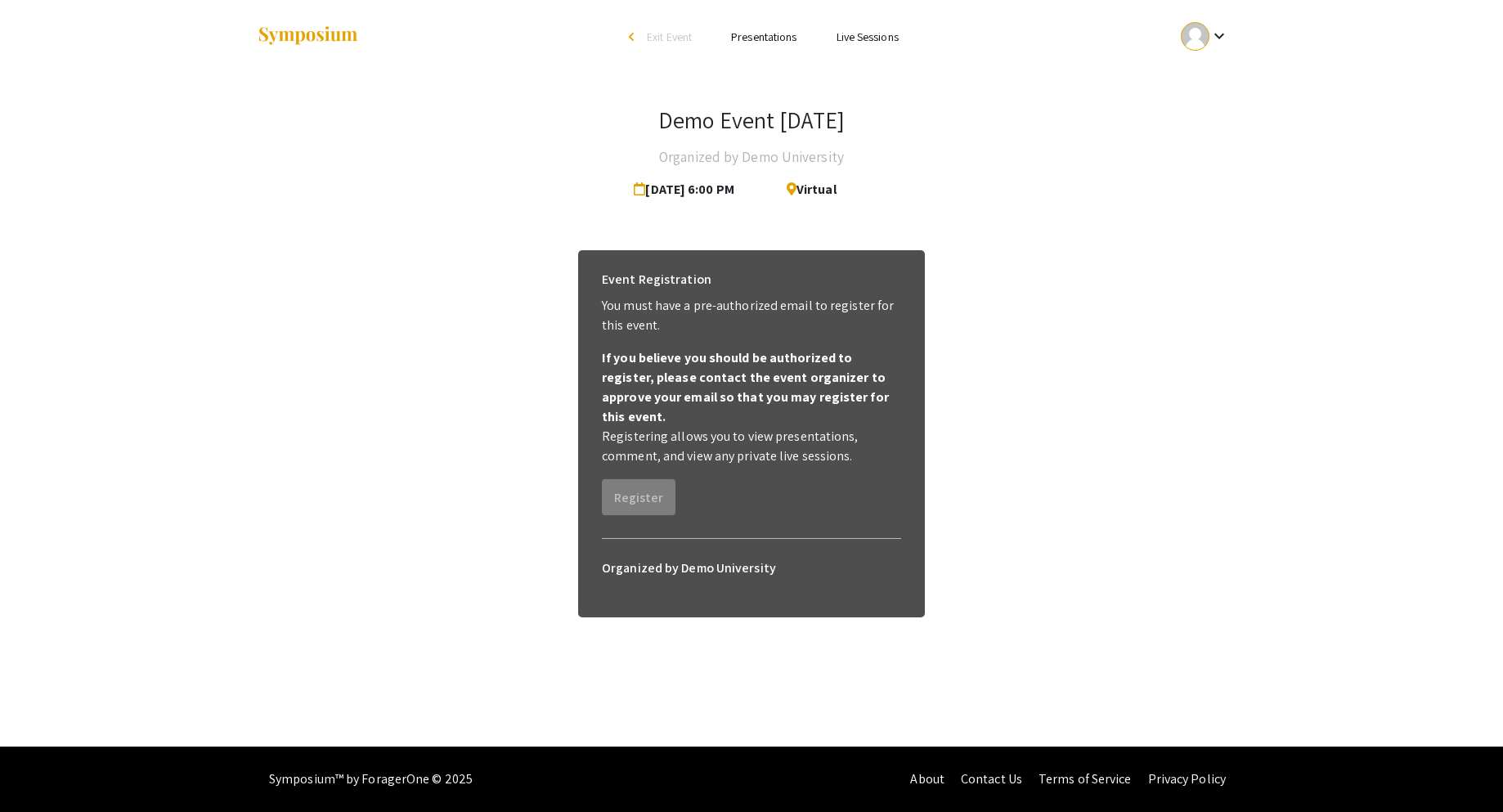
click at [632, 37] on div "arrow_back_ios" at bounding box center [633, 37] width 10 height 10
